Goal: Task Accomplishment & Management: Manage account settings

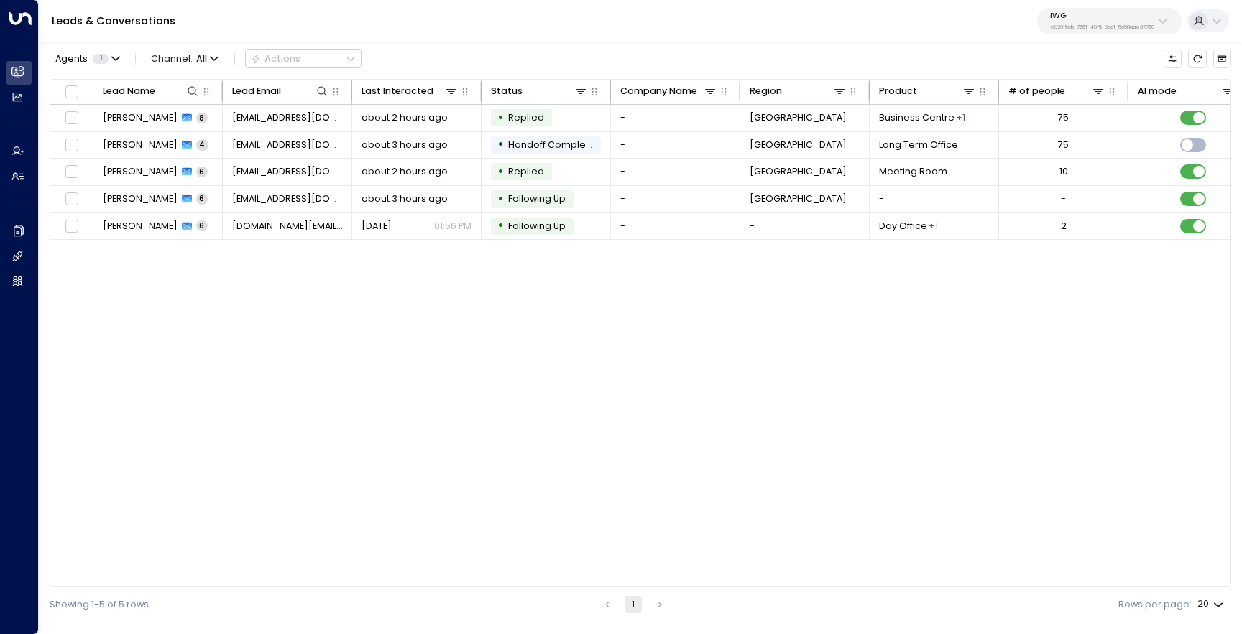
click at [1051, 11] on p "IWG" at bounding box center [1102, 15] width 104 height 9
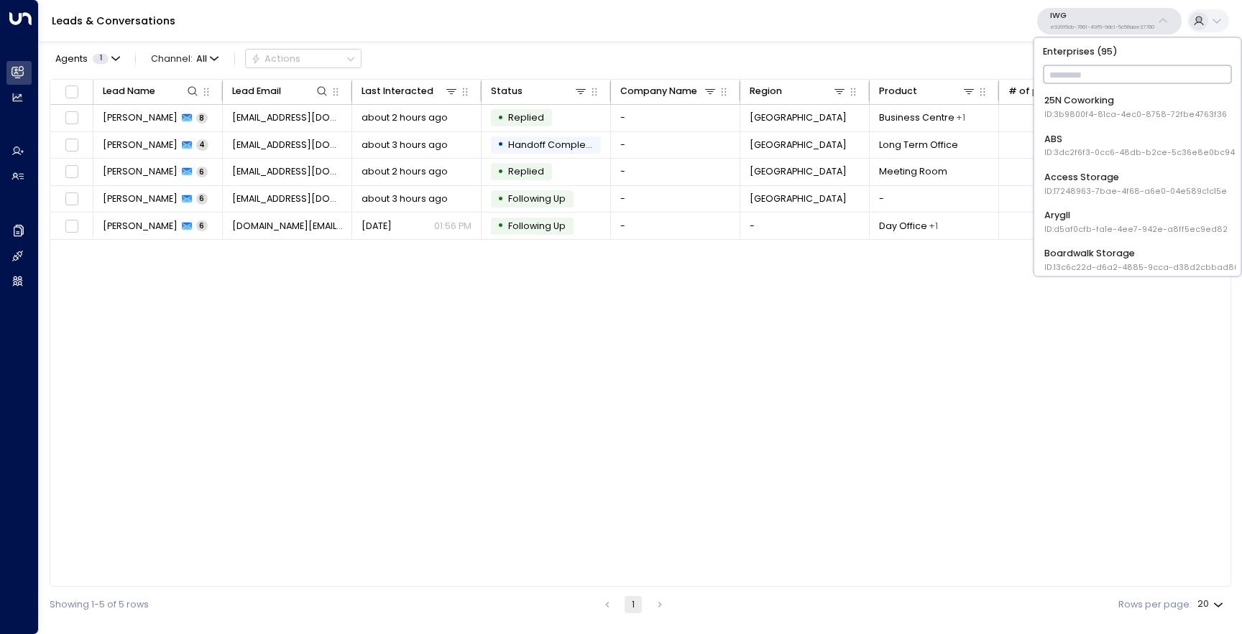
click at [1069, 137] on div "ABS ID: 3dc2f6f3-0cc6-48db-b2ce-5c36e8e0bc94" at bounding box center [1139, 145] width 190 height 27
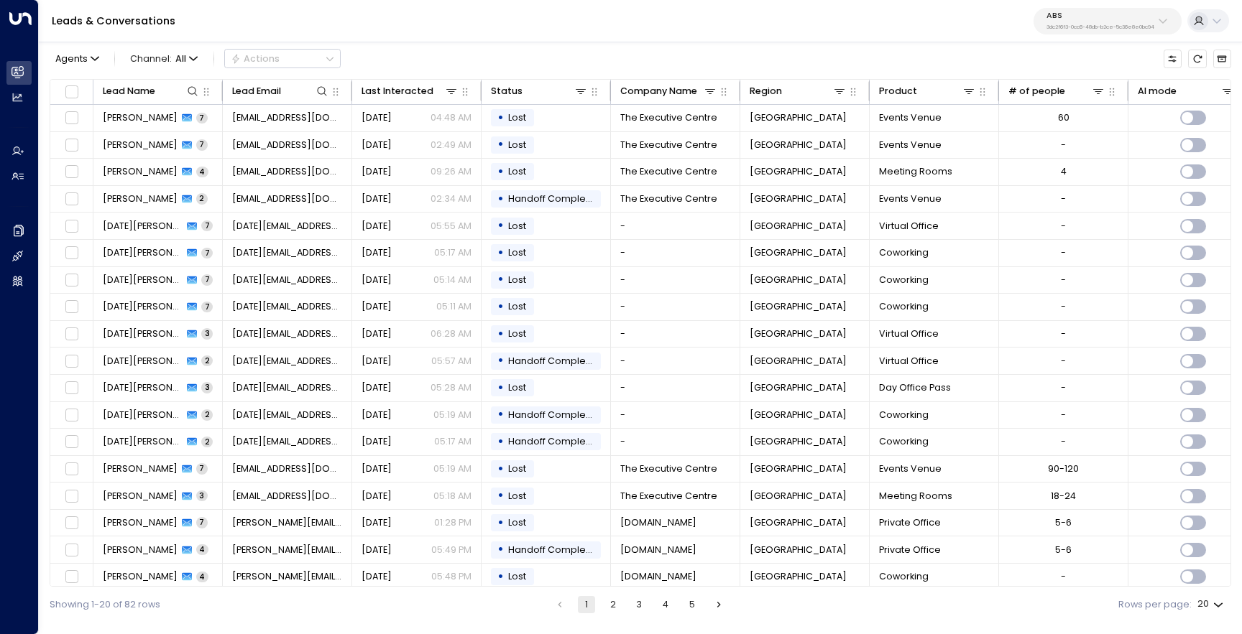
click at [1093, 34] on button "ABS 3dc2f6f3-0cc6-48db-b2ce-5c36e8e0bc94" at bounding box center [1107, 21] width 148 height 27
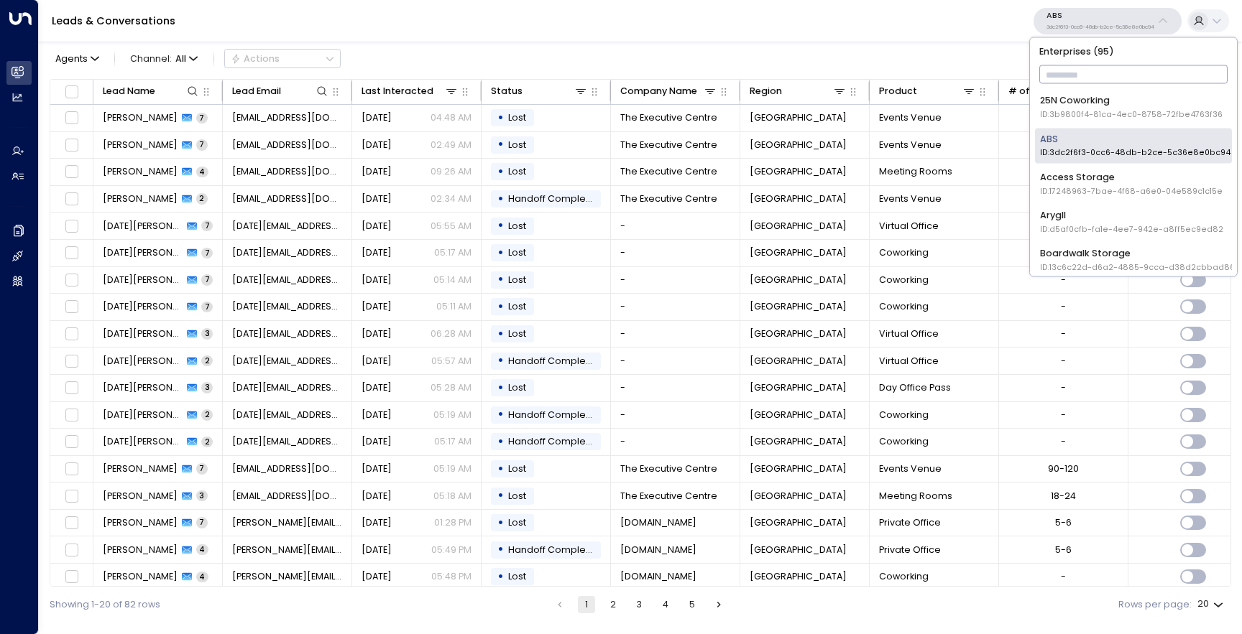
click at [1051, 184] on div "Access Storage ID: 17248963-7bae-4f68-a6e0-04e589c1c15e" at bounding box center [1131, 183] width 183 height 27
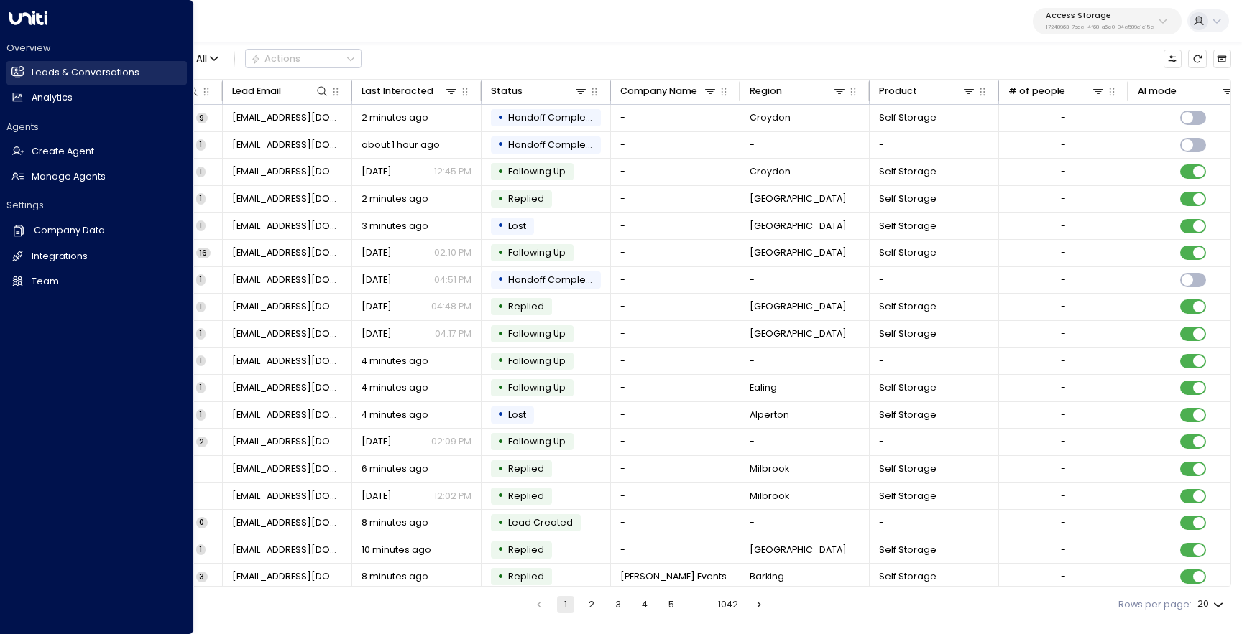
click at [22, 68] on icon at bounding box center [17, 72] width 12 height 12
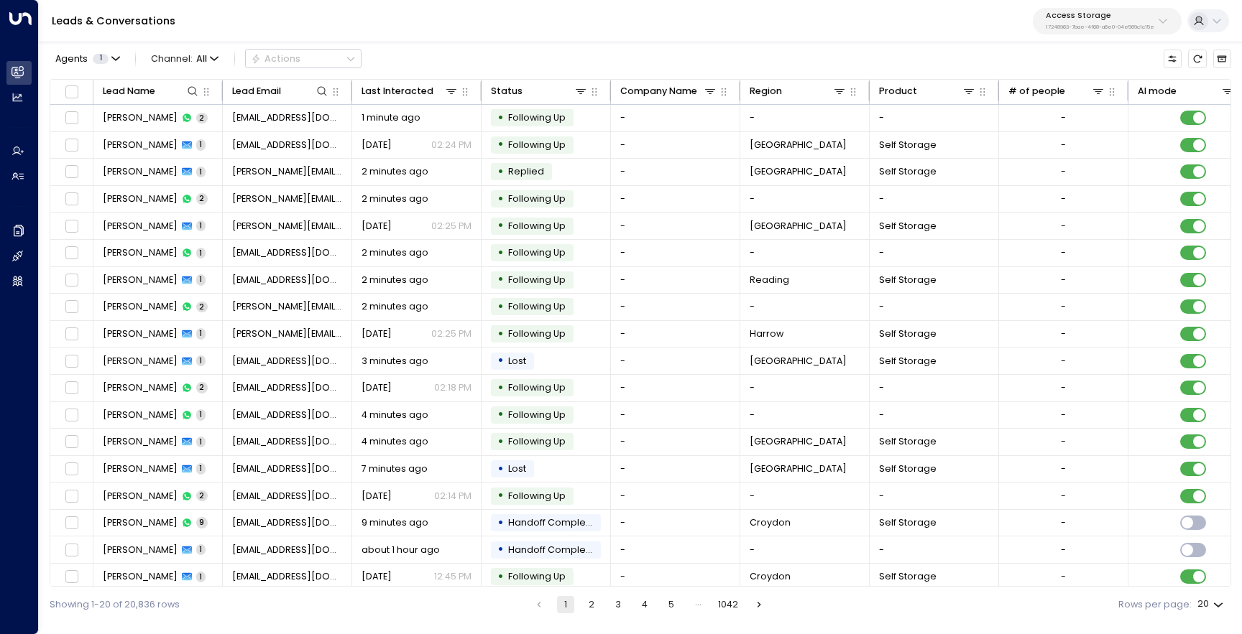
click at [1074, 40] on div "Leads & Conversations Access Storage 17248963-7bae-4f68-a6e0-04e589c1c15e" at bounding box center [640, 21] width 1203 height 42
click at [1076, 34] on div "Leads & Conversations Access Storage 17248963-7bae-4f68-a6e0-04e589c1c15e" at bounding box center [640, 21] width 1203 height 42
click at [1080, 26] on p "17248963-7bae-4f68-a6e0-04e589c1c15e" at bounding box center [1100, 27] width 109 height 6
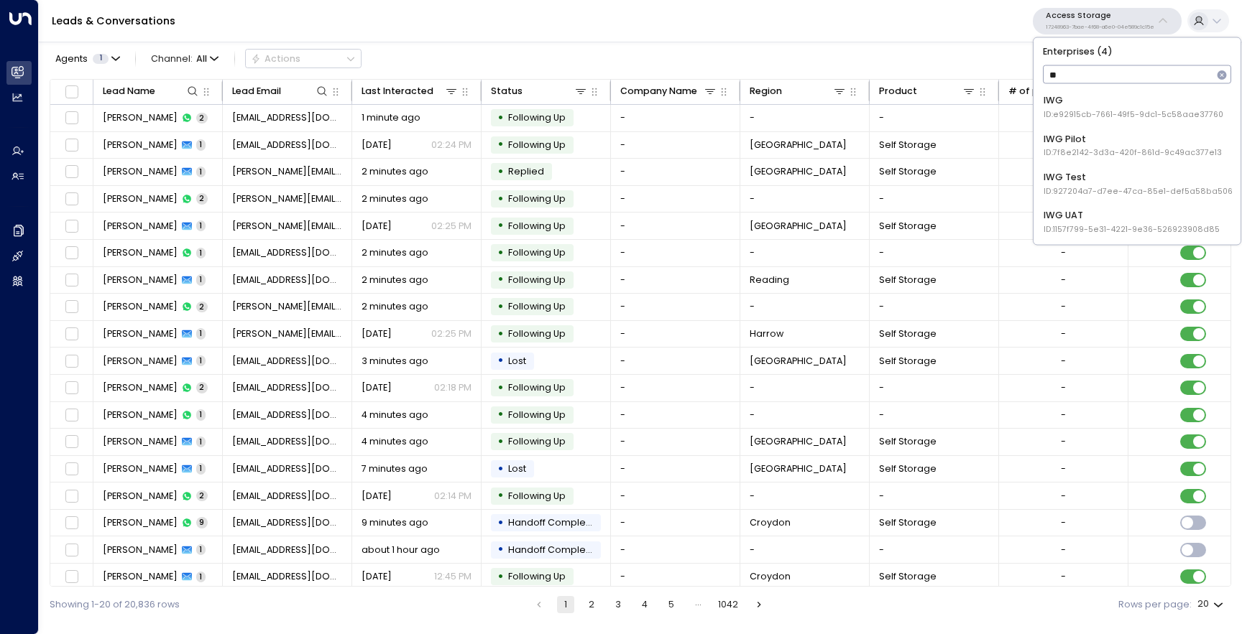
type input "***"
click at [1146, 95] on div "IWG ID: e92915cb-7661-49f5-9dc1-5c58aae37760" at bounding box center [1133, 107] width 180 height 27
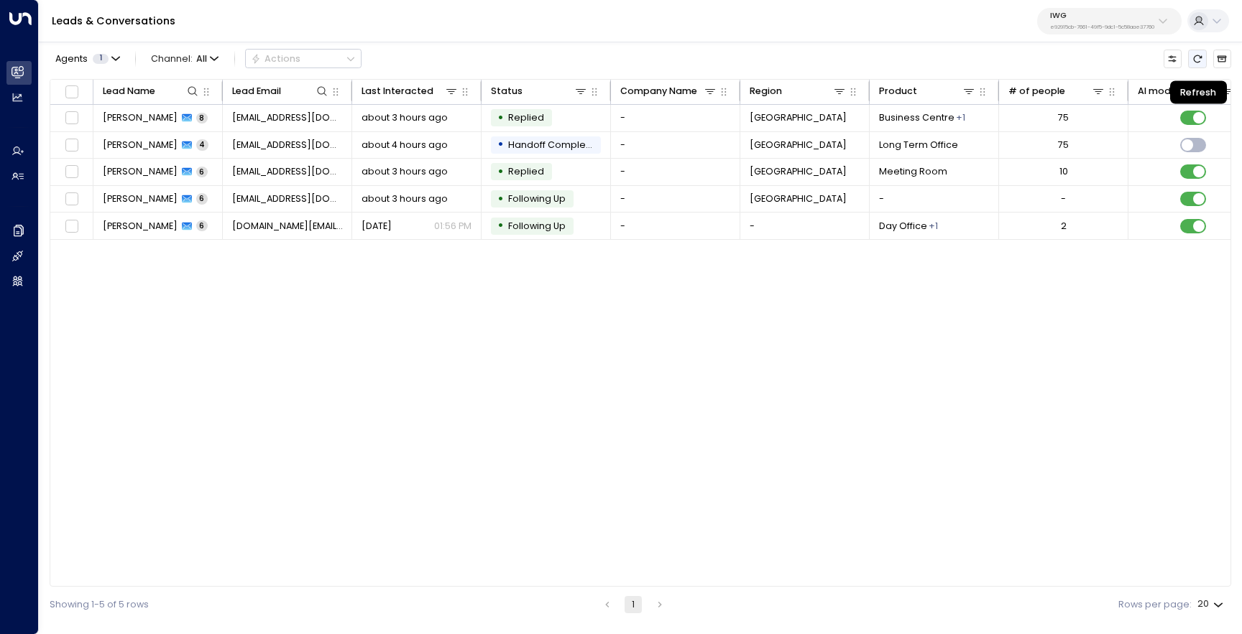
click at [1195, 63] on icon "Refresh" at bounding box center [1197, 59] width 10 height 10
click at [1114, 17] on p "IWG" at bounding box center [1102, 15] width 104 height 9
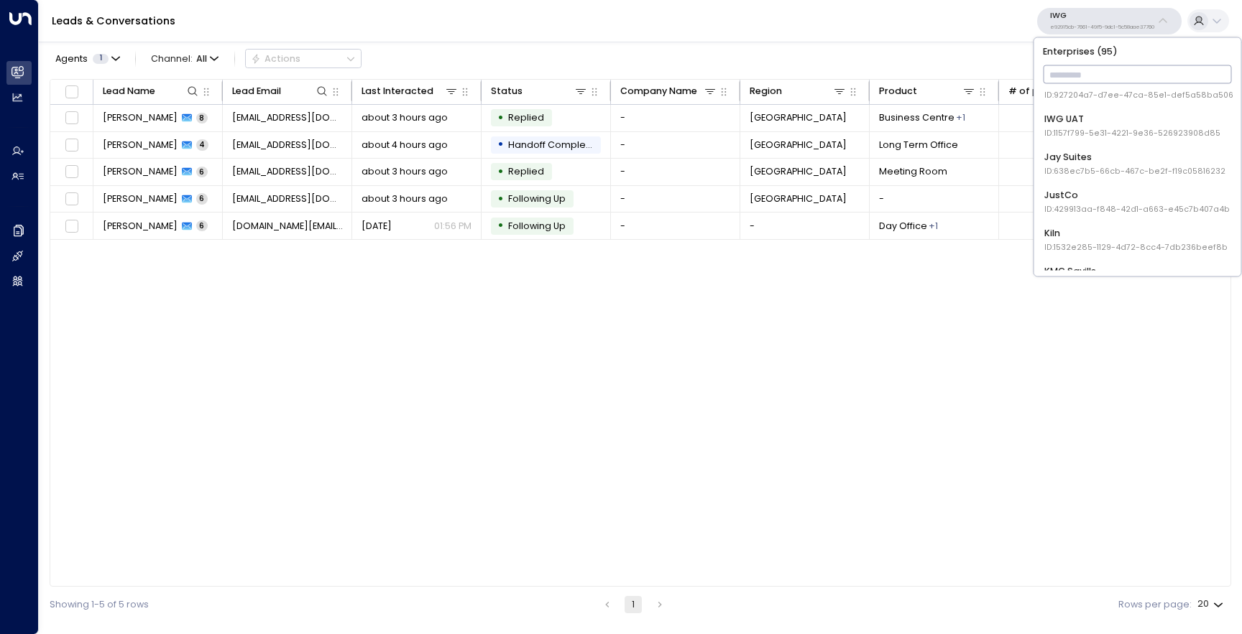
scroll to position [1172, 0]
click at [1121, 137] on div "25N Coworking ID: 3b9800f4-81ca-4ec0-8758-72fbe4763f36 ABS ID: 3dc2f6f3-0cc6-48…" at bounding box center [1137, 180] width 197 height 181
click at [1121, 154] on div "IWG UAT ID: 1157f799-5e31-4221-9e36-526923908d85" at bounding box center [1132, 155] width 176 height 27
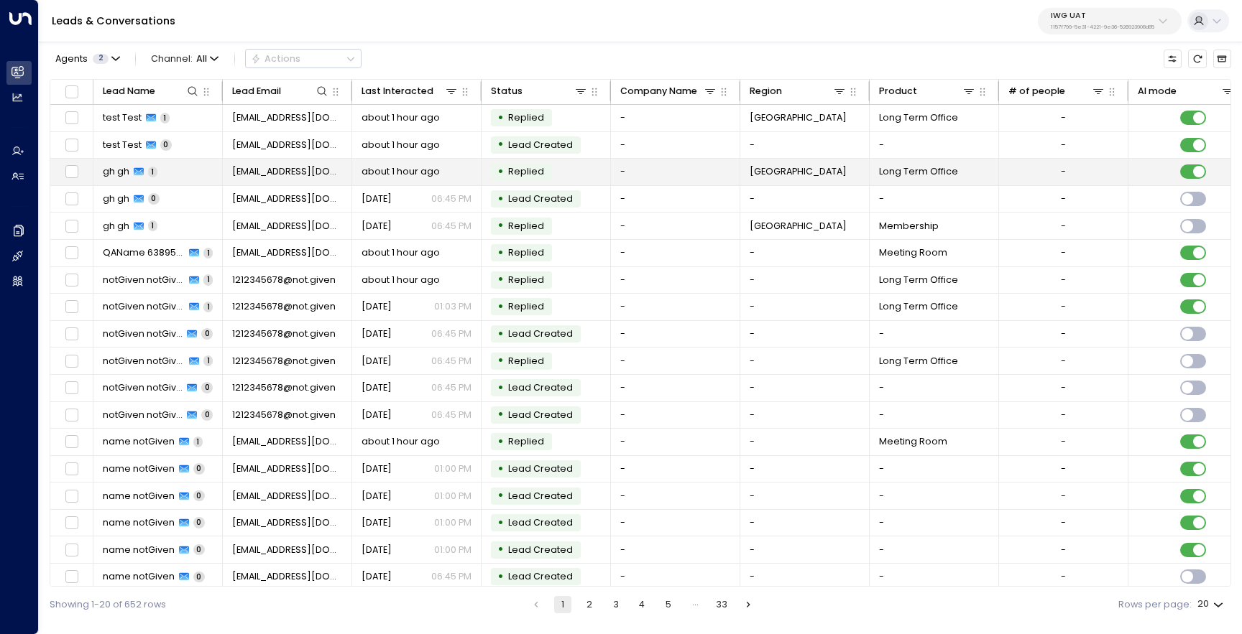
click at [192, 167] on td "gh gh 1" at bounding box center [157, 172] width 129 height 27
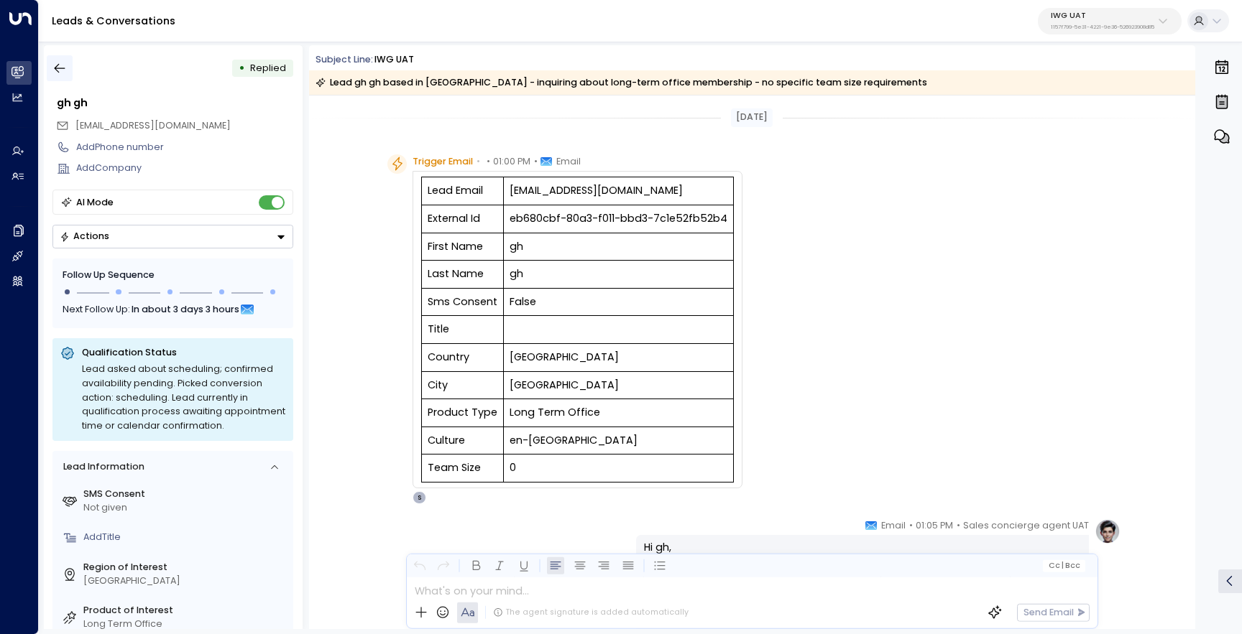
click at [63, 71] on icon "button" at bounding box center [59, 68] width 14 height 14
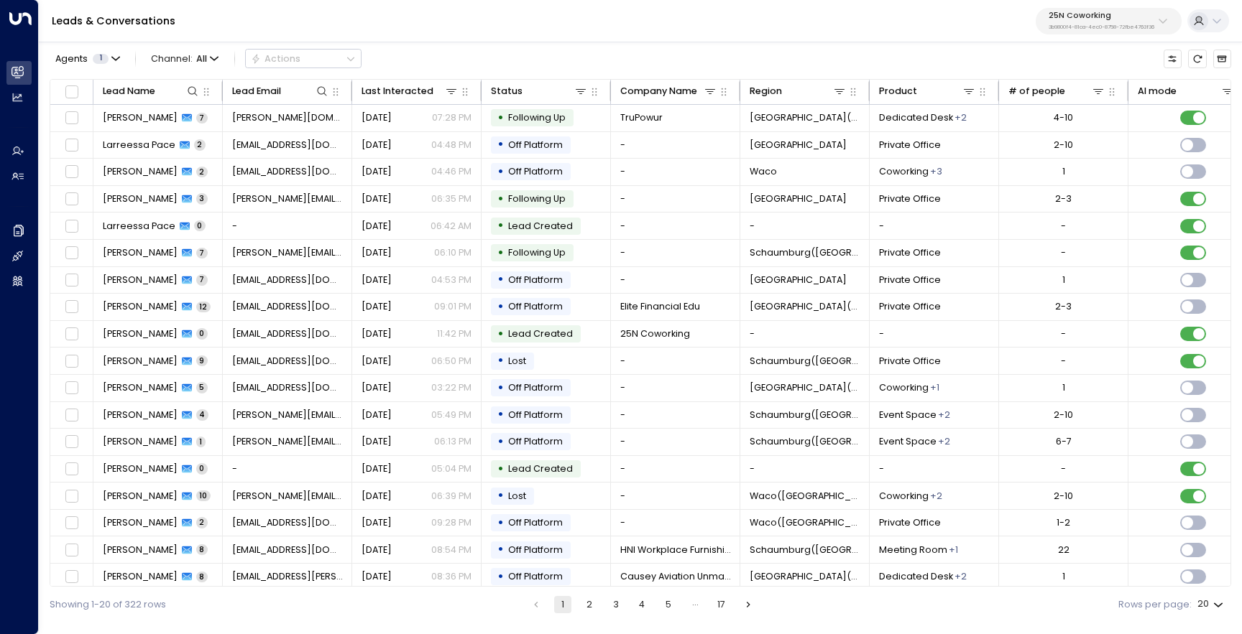
click at [1125, 32] on button "25N Coworking 3b9800f4-81ca-4ec0-8758-72fbe4763f36" at bounding box center [1108, 21] width 146 height 27
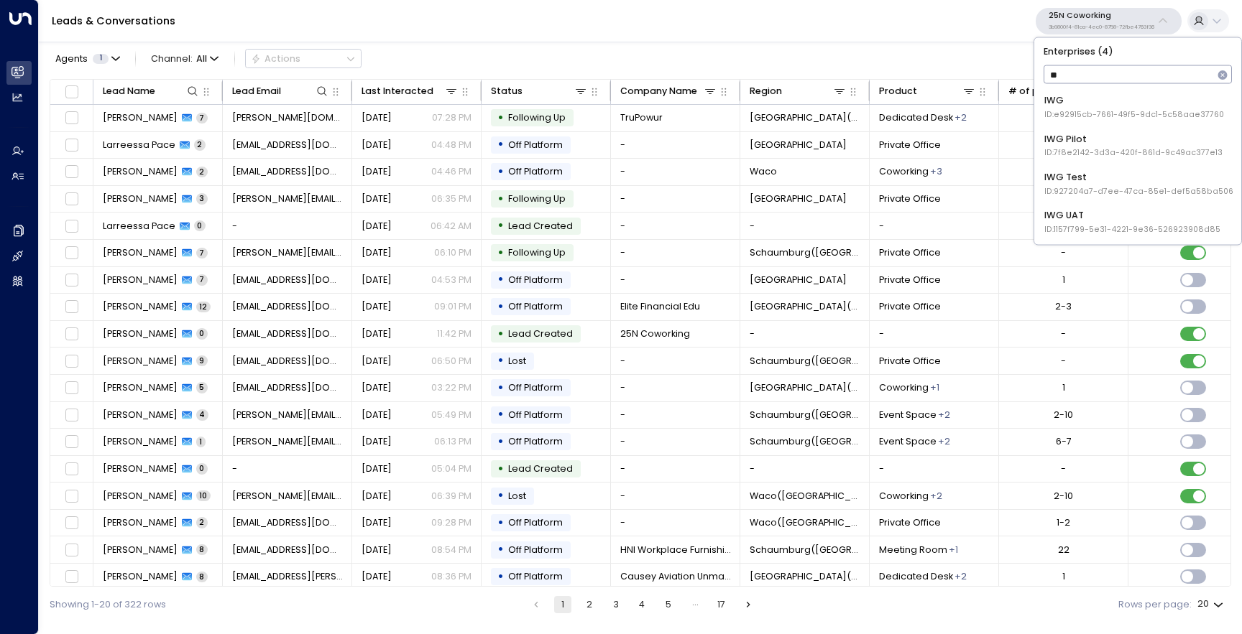
type input "***"
click at [1068, 108] on div "IWG ID: e92915cb-7661-49f5-9dc1-5c58aae37760" at bounding box center [1134, 107] width 180 height 27
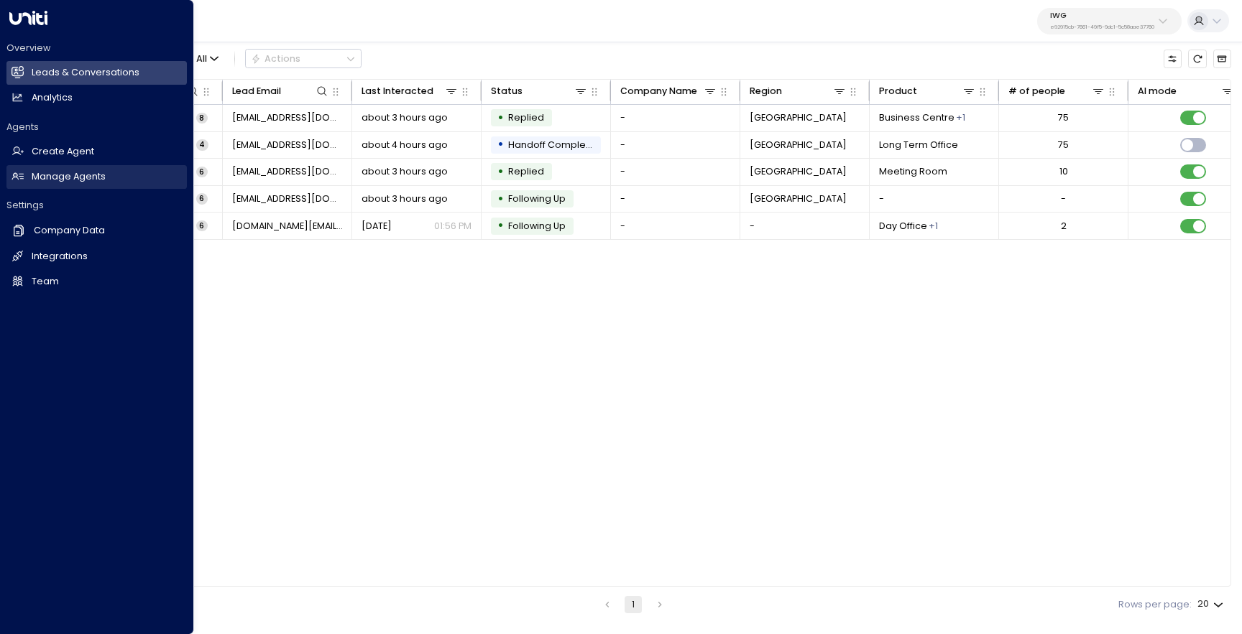
click at [61, 177] on h2 "Manage Agents" at bounding box center [69, 177] width 74 height 14
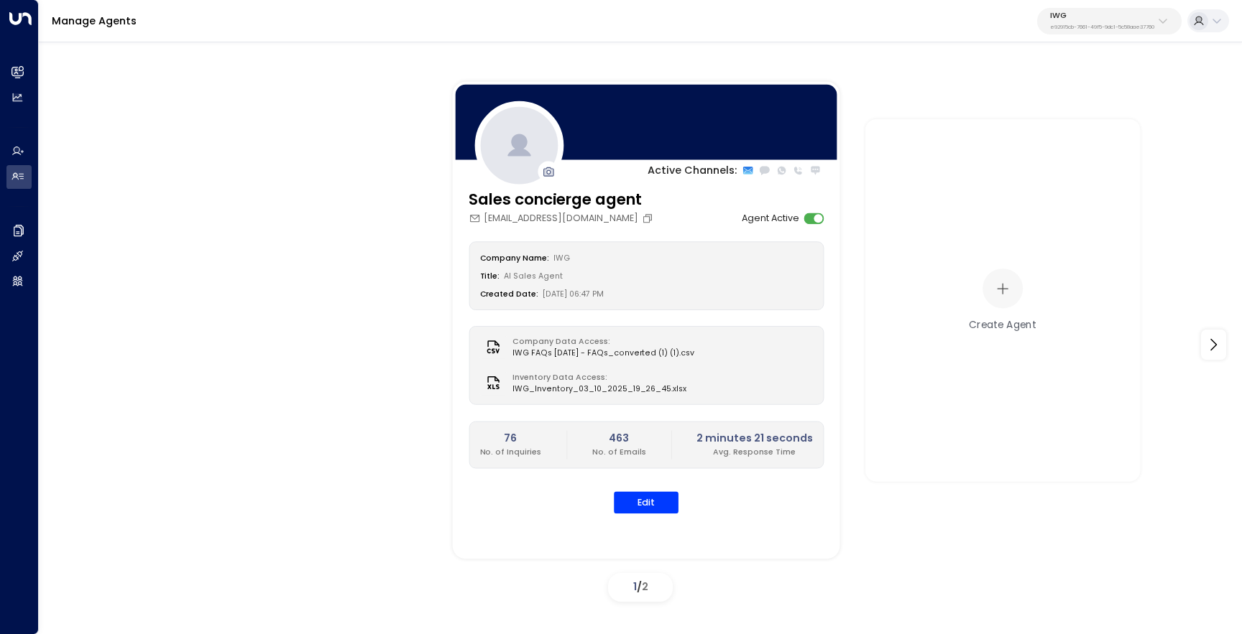
click at [647, 514] on div "Sales concierge agent sales-concierge@iwgplc.com Agent Active Company Name: IWG…" at bounding box center [646, 359] width 387 height 341
click at [650, 508] on button "Edit" at bounding box center [646, 503] width 65 height 22
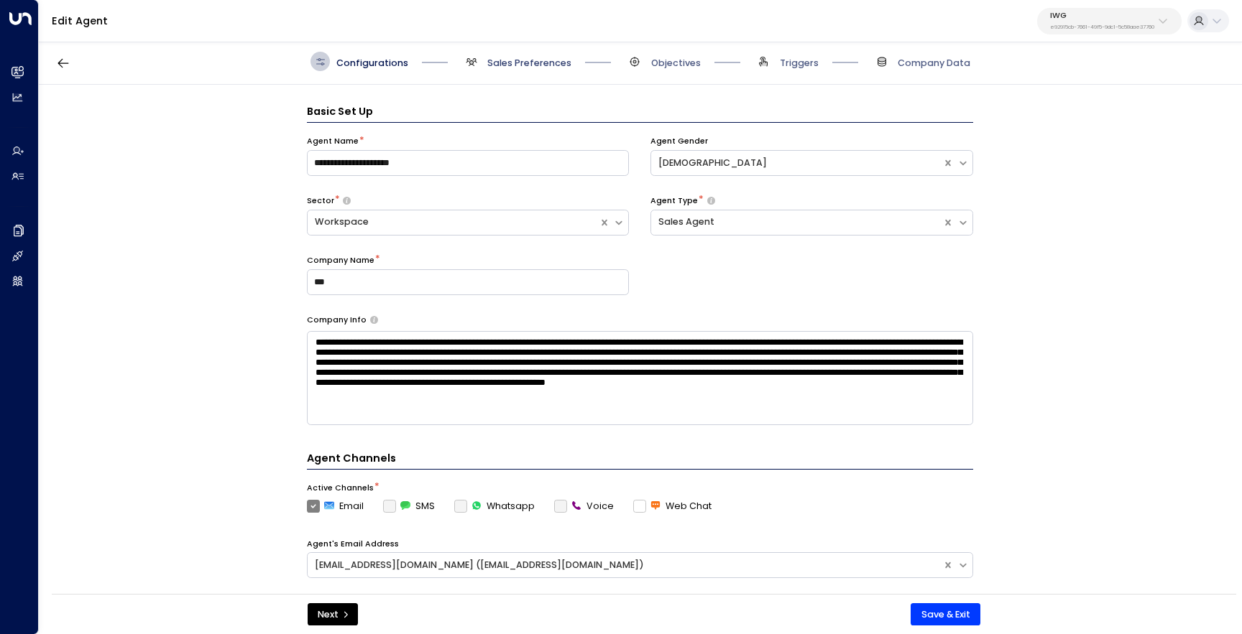
click at [499, 68] on span "Sales Preferences" at bounding box center [529, 63] width 84 height 13
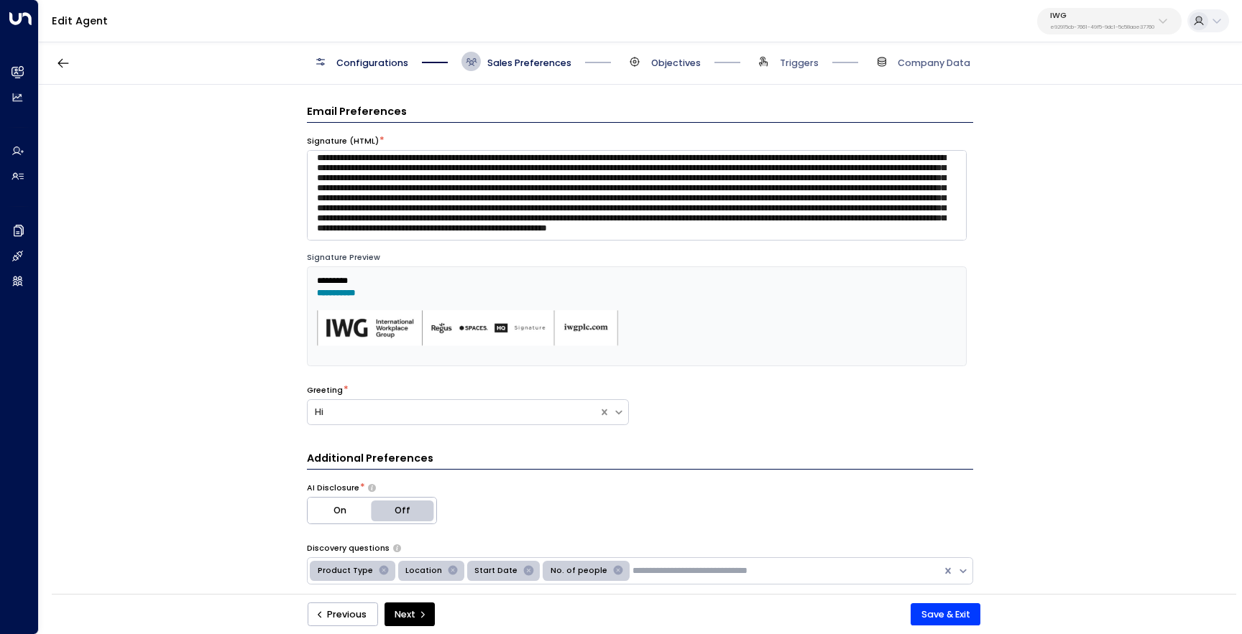
click at [684, 61] on span "Objectives" at bounding box center [676, 63] width 50 height 13
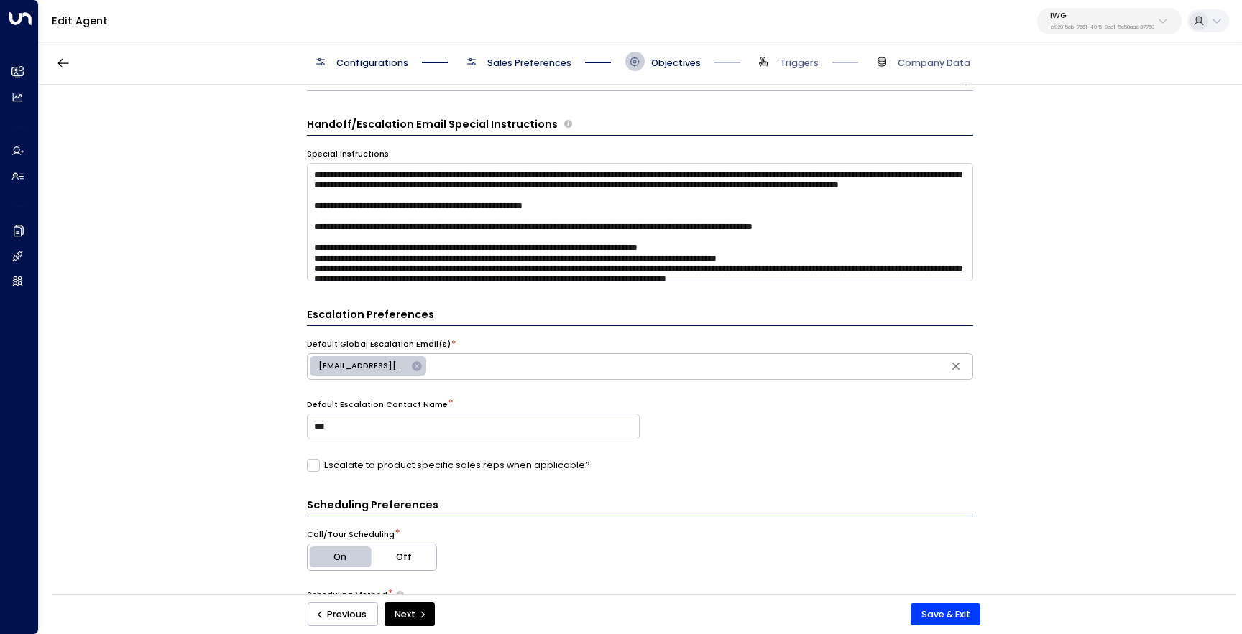
scroll to position [77, 0]
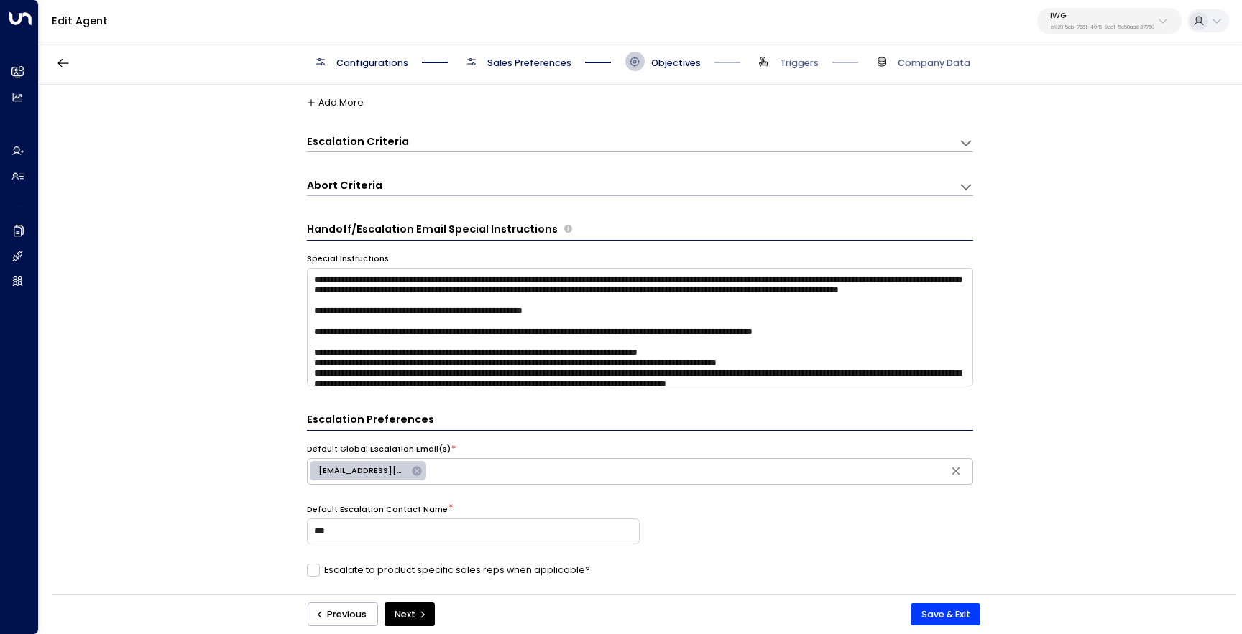
click at [529, 58] on span "Sales Preferences" at bounding box center [529, 63] width 84 height 13
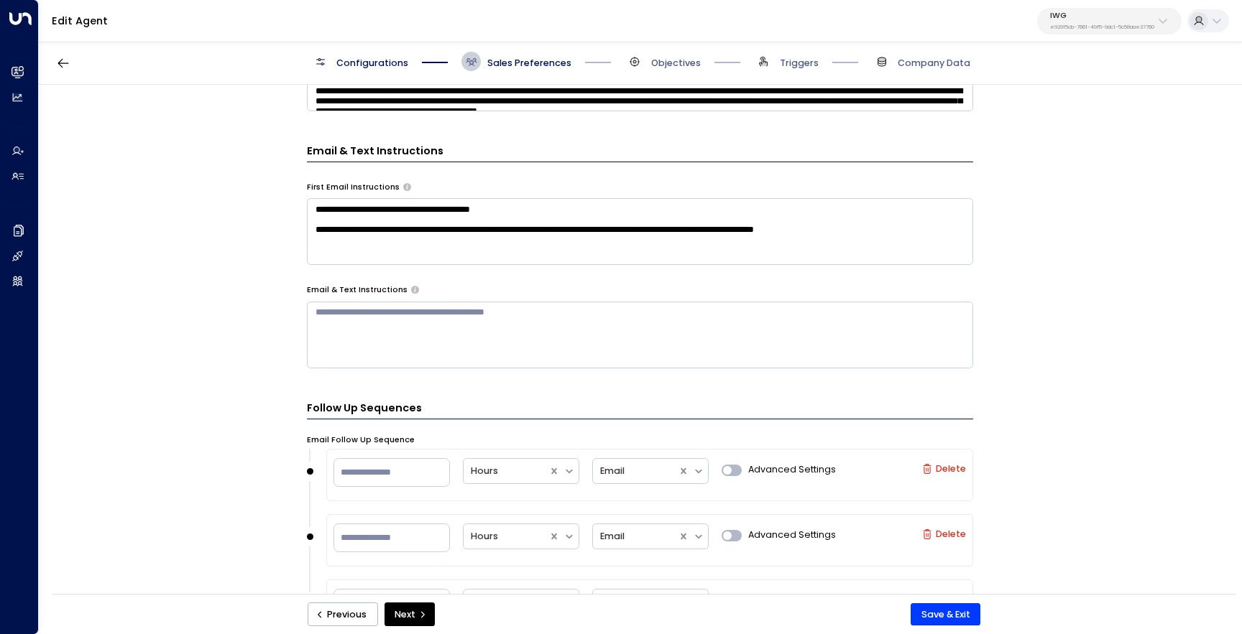
scroll to position [516, 0]
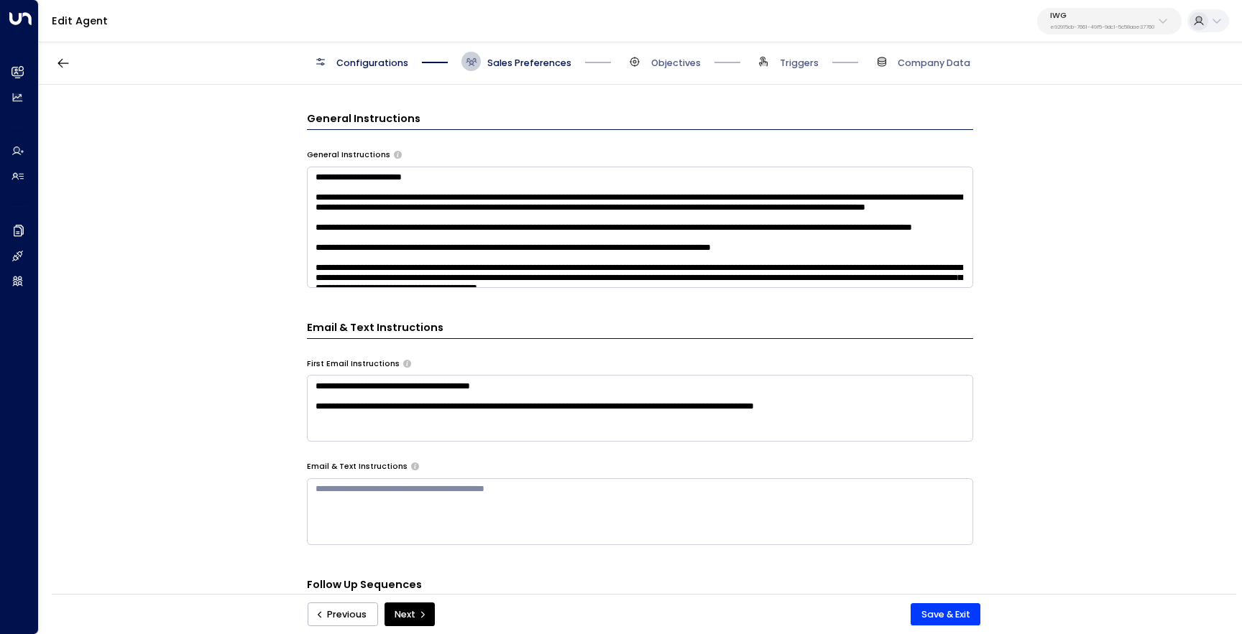
click at [621, 221] on textarea at bounding box center [640, 227] width 666 height 121
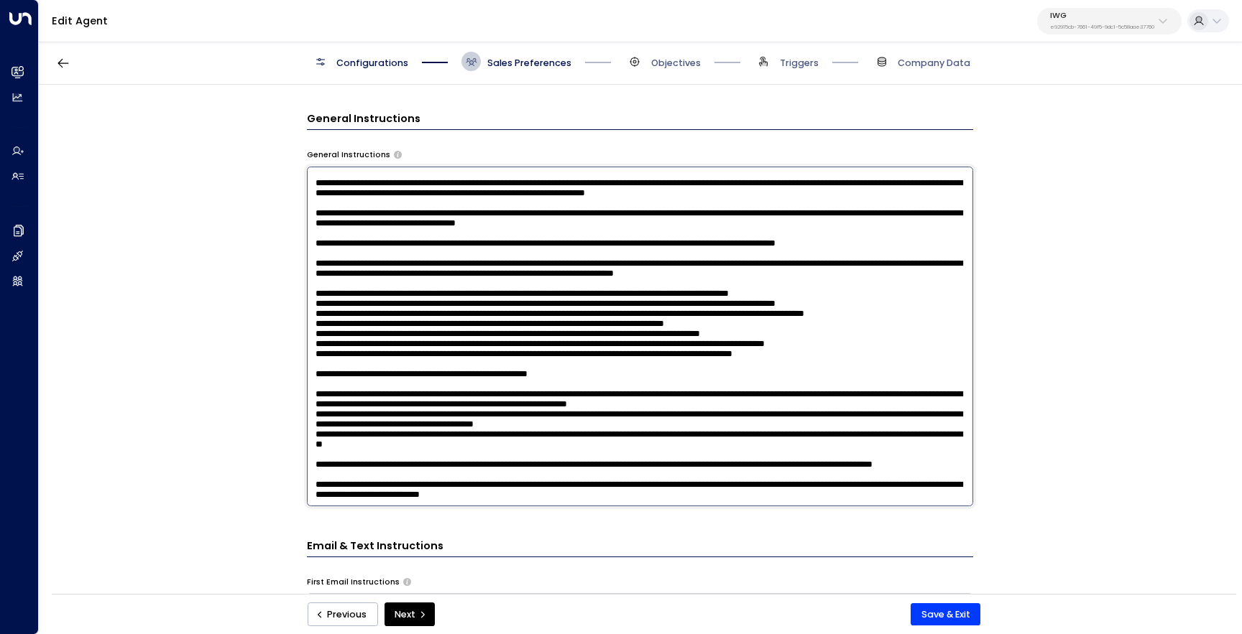
scroll to position [874, 0]
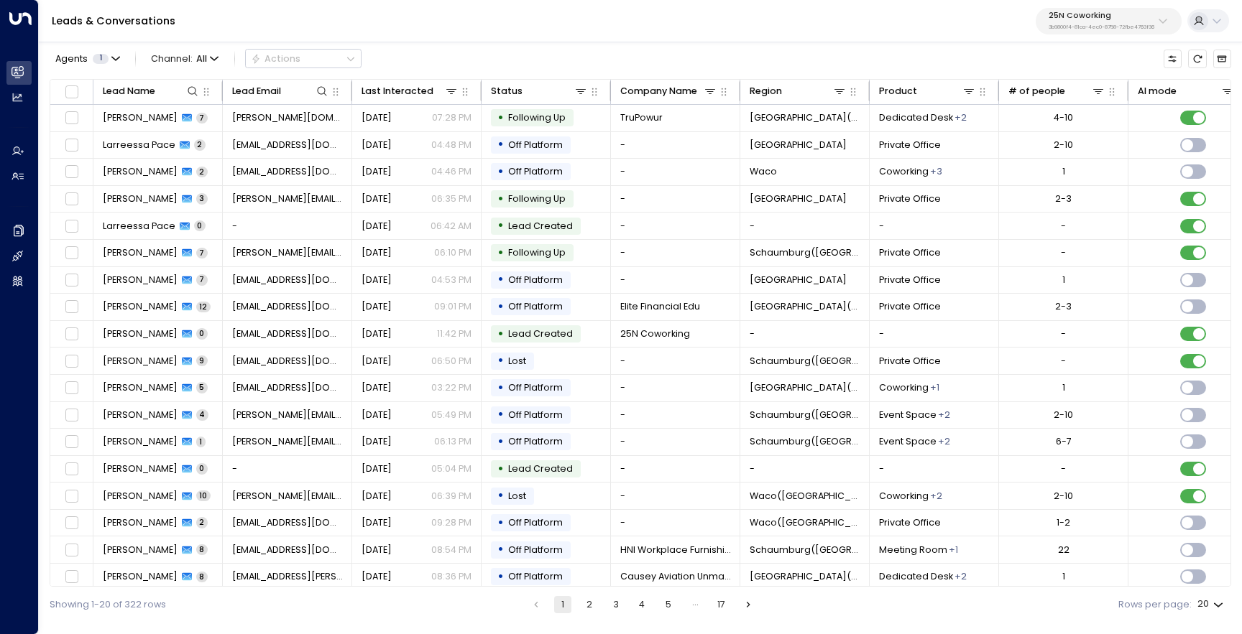
click at [1112, 22] on div "25N Coworking 3b9800f4-81ca-4ec0-8758-72fbe4763f36" at bounding box center [1101, 20] width 106 height 19
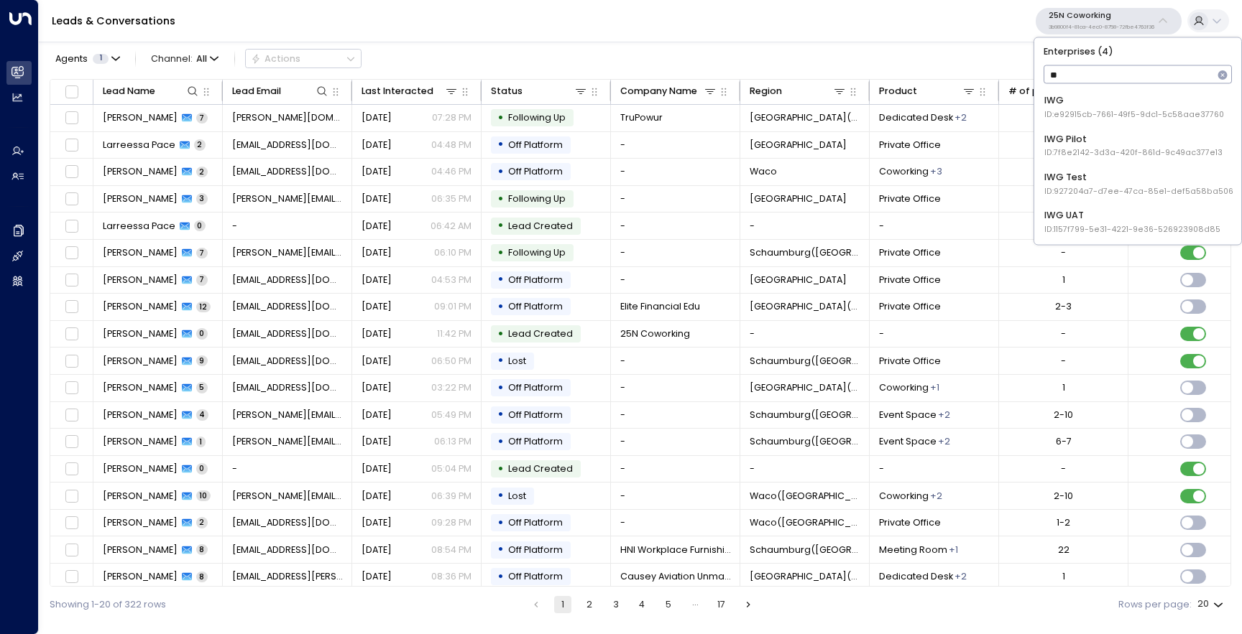
type input "***"
click at [1081, 111] on span "ID: e92915cb-7661-49f5-9dc1-5c58aae37760" at bounding box center [1134, 114] width 180 height 11
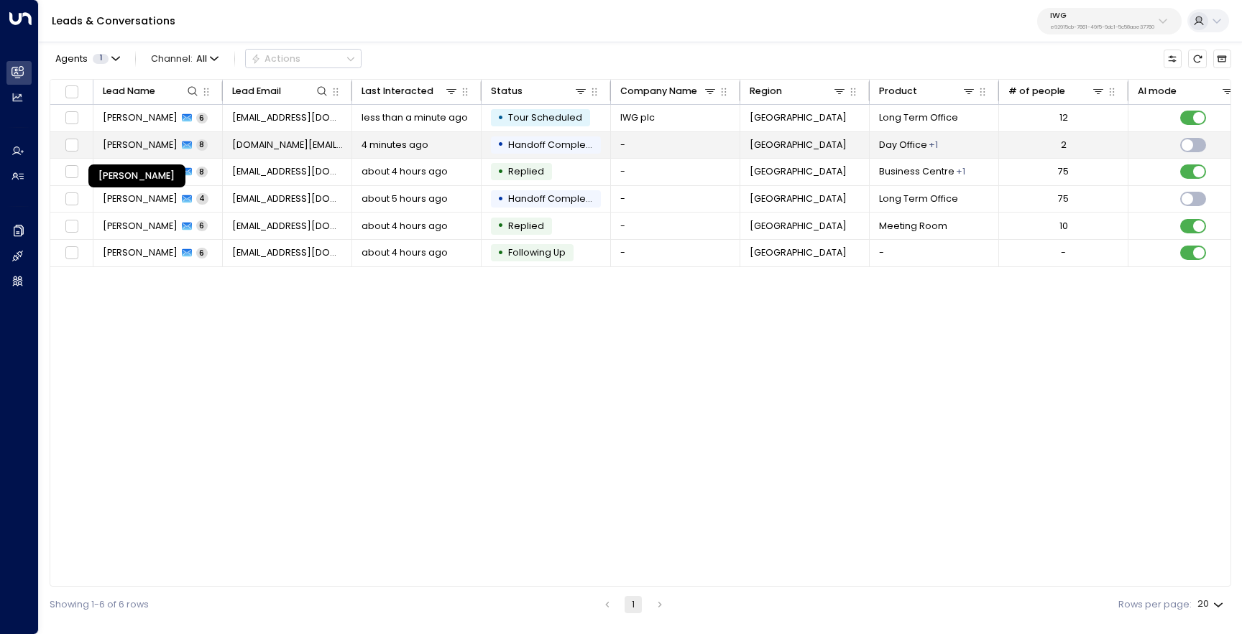
click at [143, 140] on span "[PERSON_NAME]" at bounding box center [140, 145] width 75 height 13
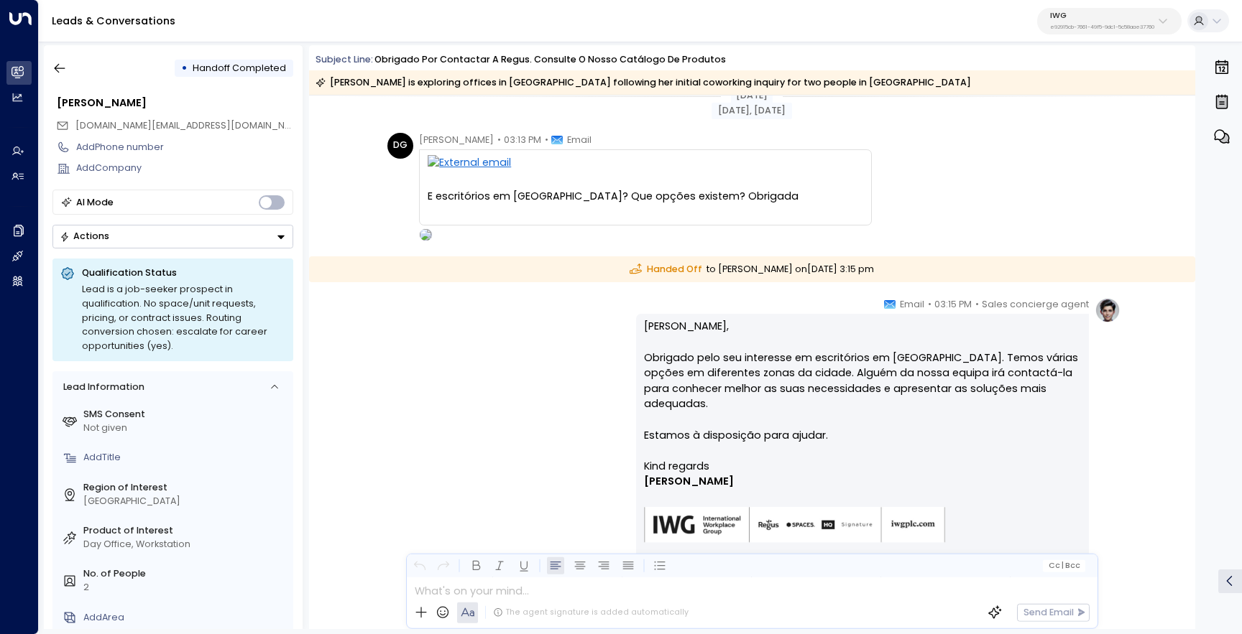
scroll to position [1863, 0]
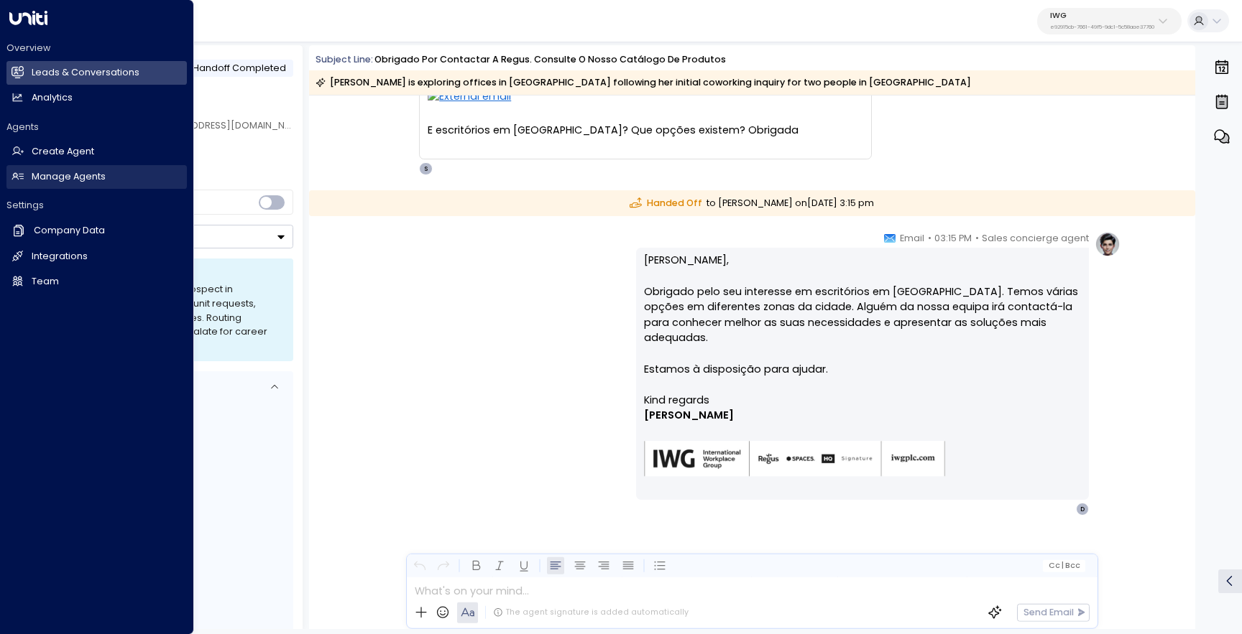
click at [71, 176] on h2 "Manage Agents" at bounding box center [69, 177] width 74 height 14
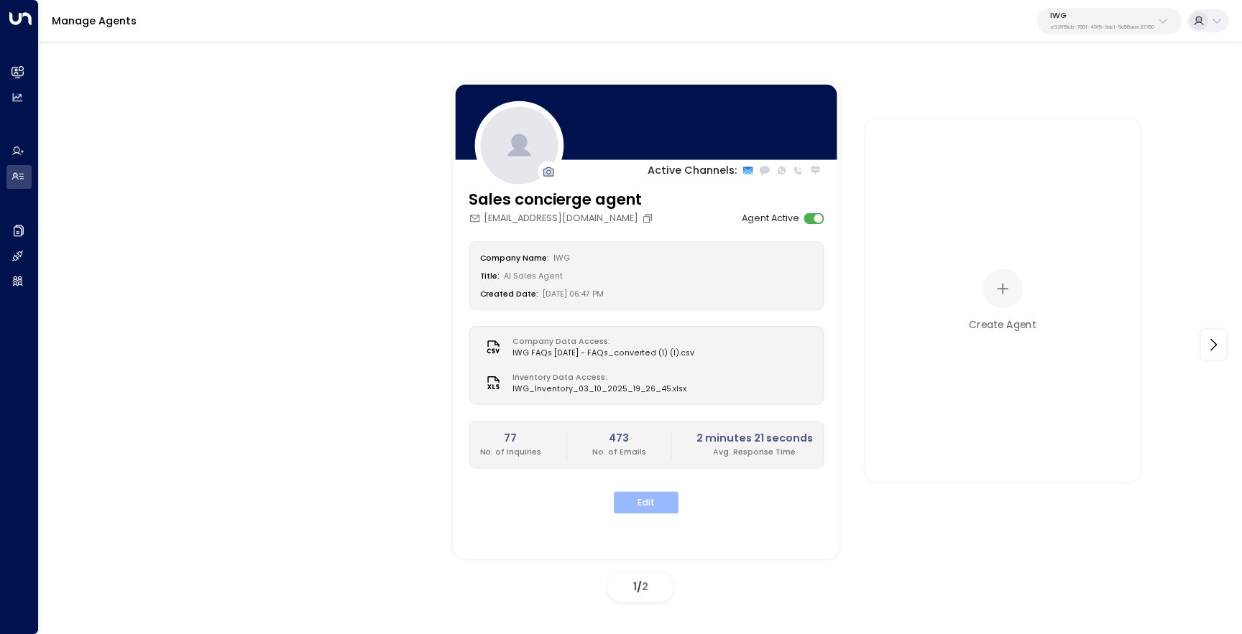
click at [634, 499] on button "Edit" at bounding box center [646, 503] width 65 height 22
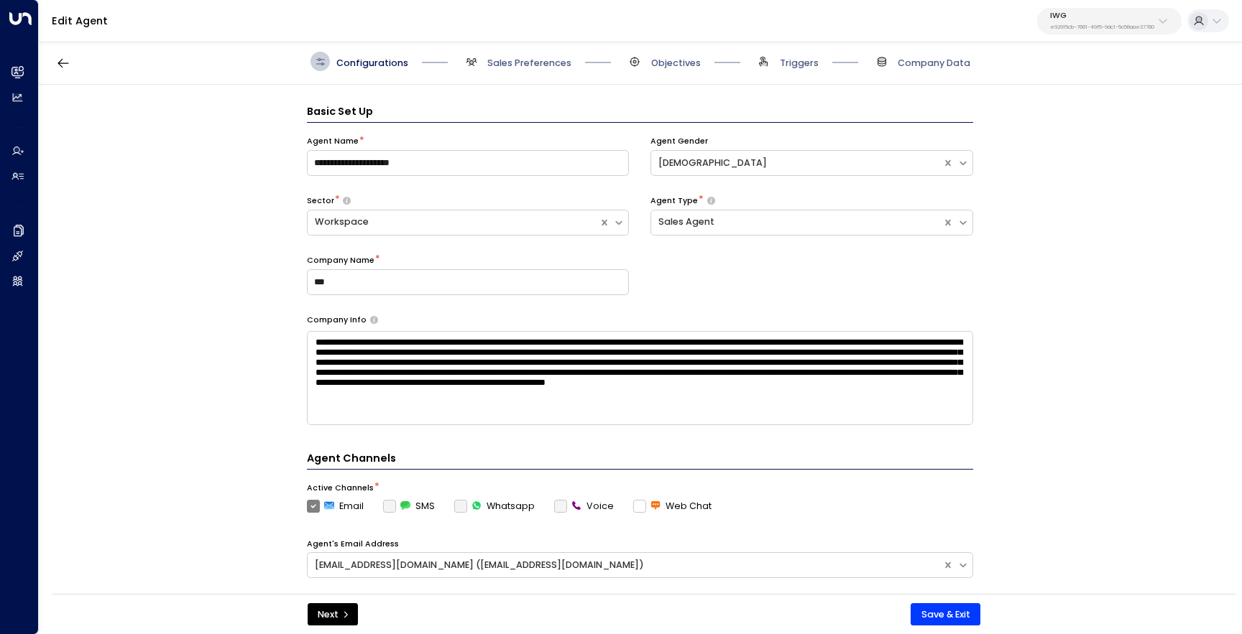
scroll to position [19, 0]
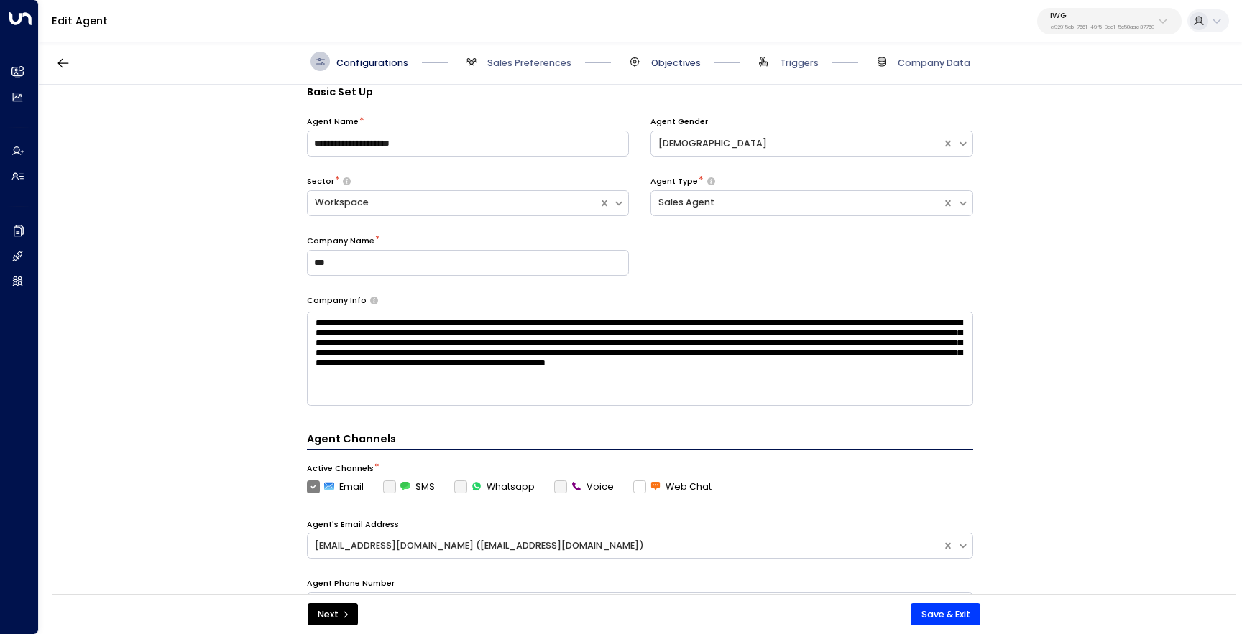
click at [682, 61] on span "Objectives" at bounding box center [676, 63] width 50 height 13
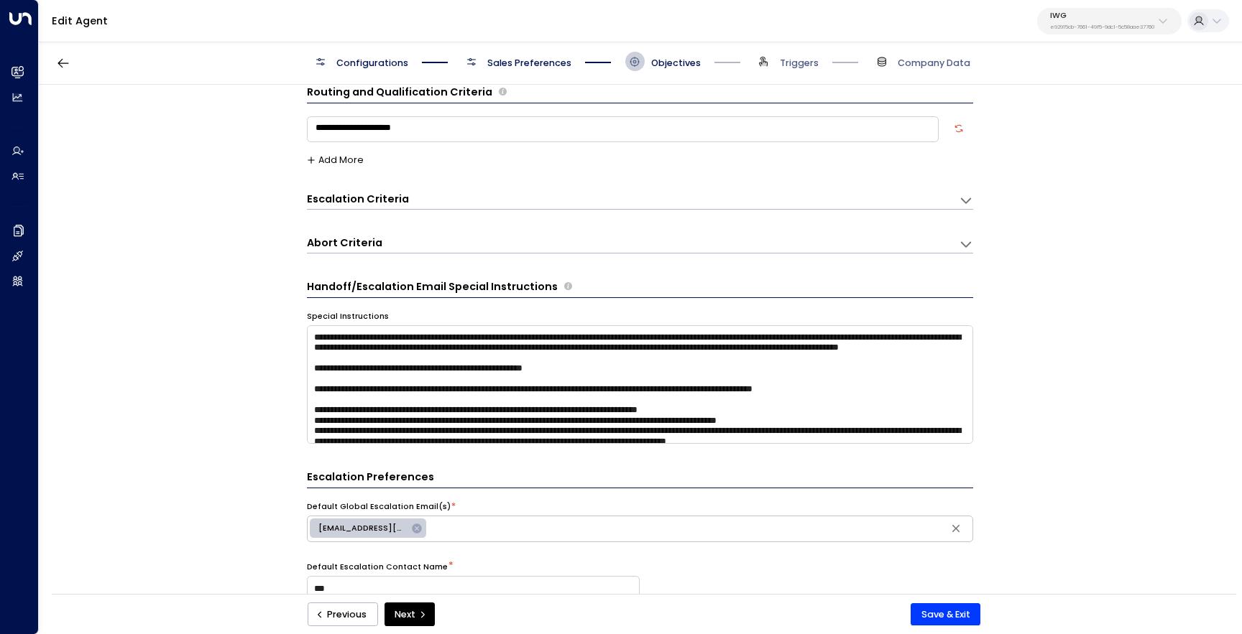
click at [530, 70] on span "Sales Preferences" at bounding box center [516, 61] width 110 height 19
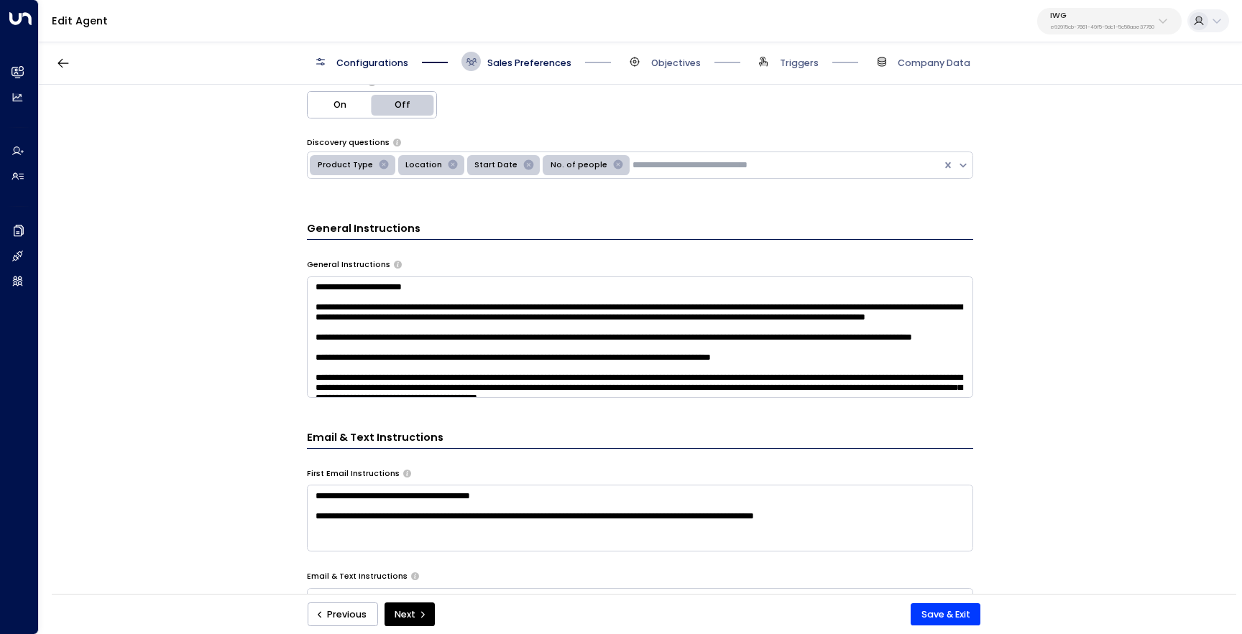
scroll to position [407, 0]
click at [414, 339] on textarea at bounding box center [640, 336] width 666 height 121
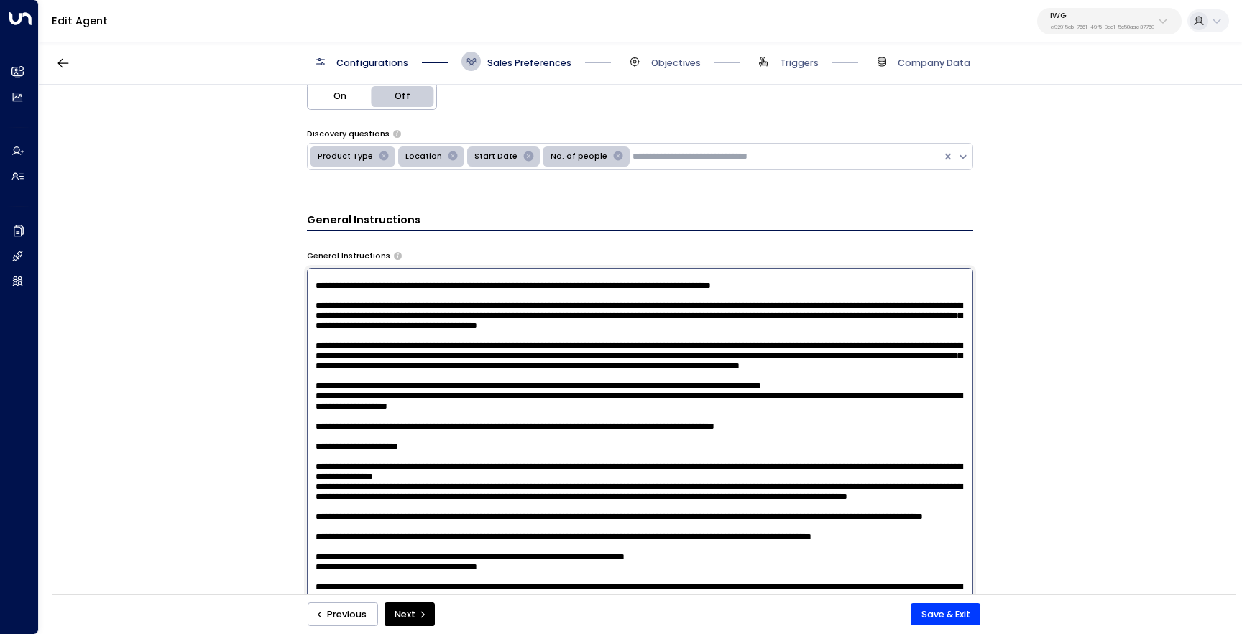
scroll to position [60, 0]
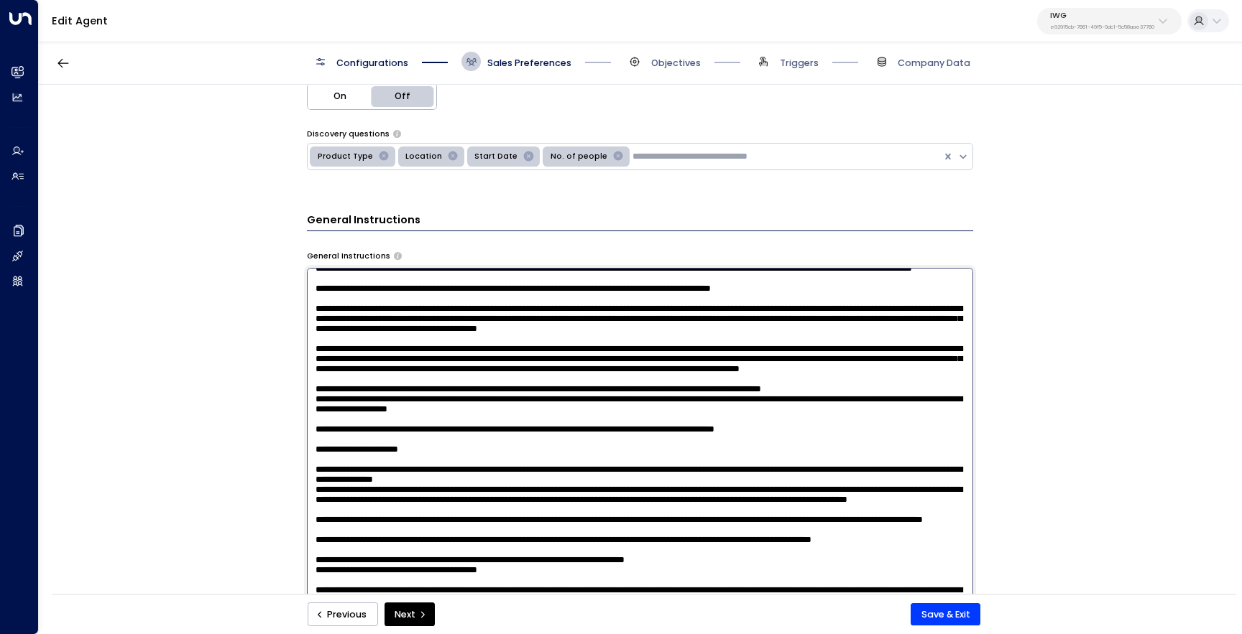
click at [938, 401] on textarea at bounding box center [640, 438] width 666 height 340
type textarea "**********"
click at [935, 609] on button "Save & Exit" at bounding box center [945, 615] width 70 height 23
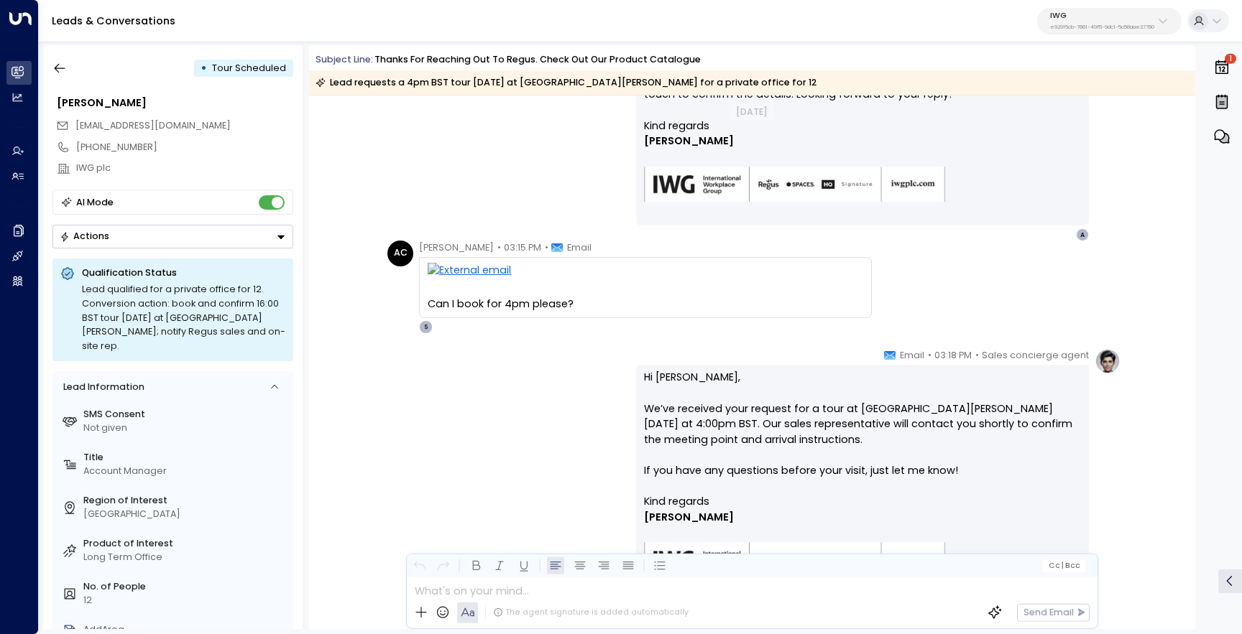
scroll to position [934, 0]
